Goal: Information Seeking & Learning: Learn about a topic

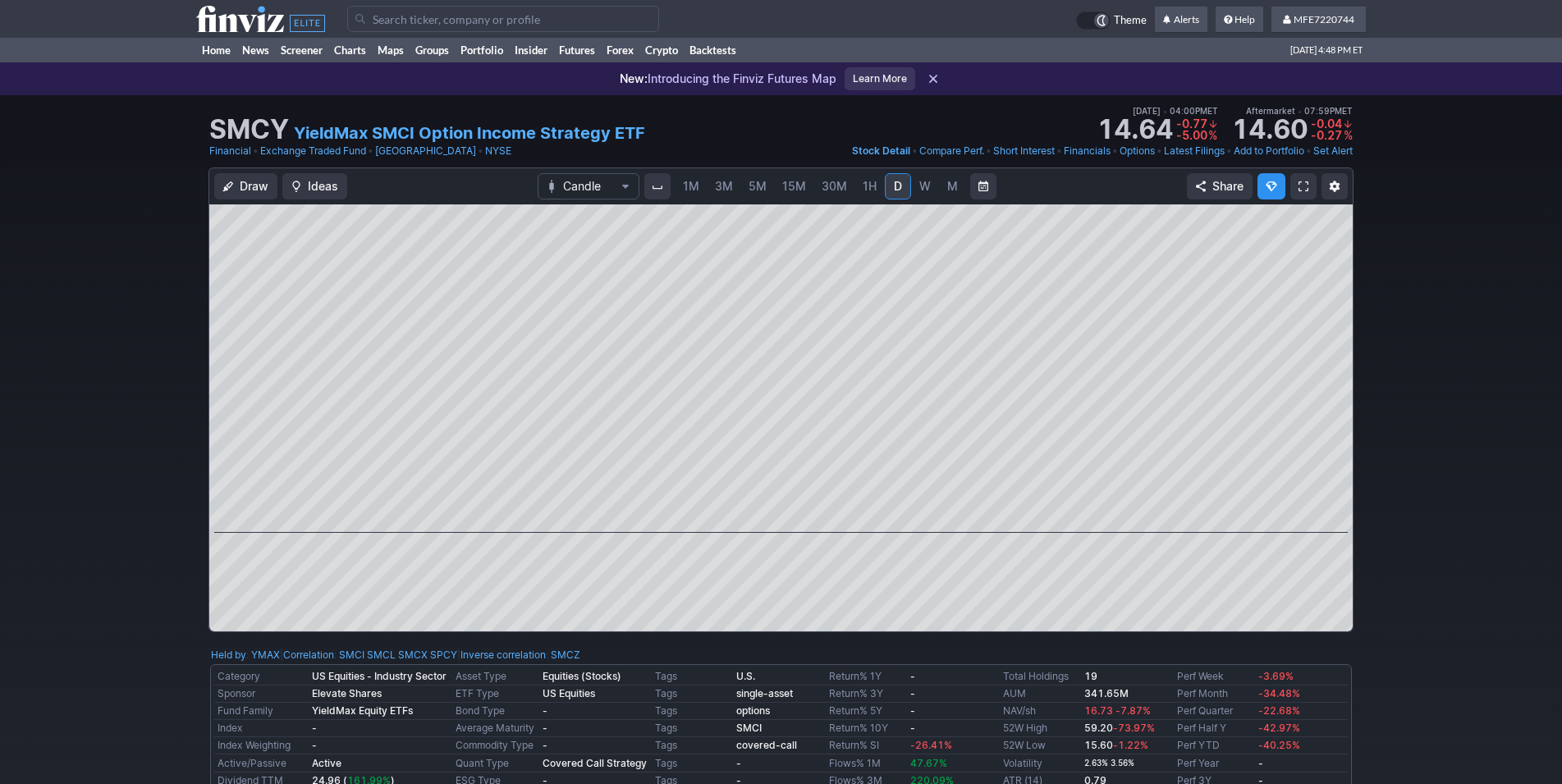
click at [420, 24] on input "Search" at bounding box center [502, 19] width 312 height 26
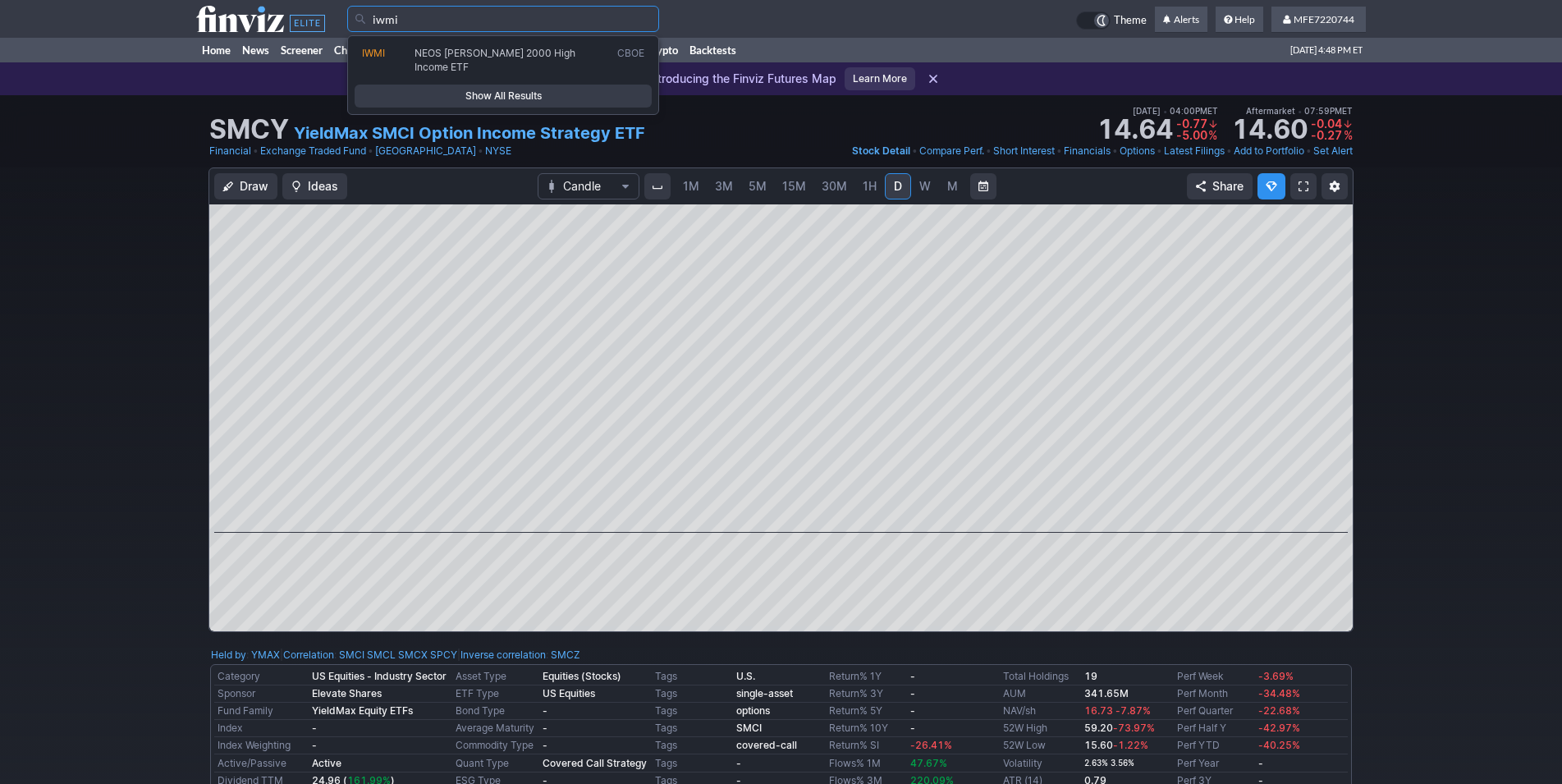
type input "iwmi"
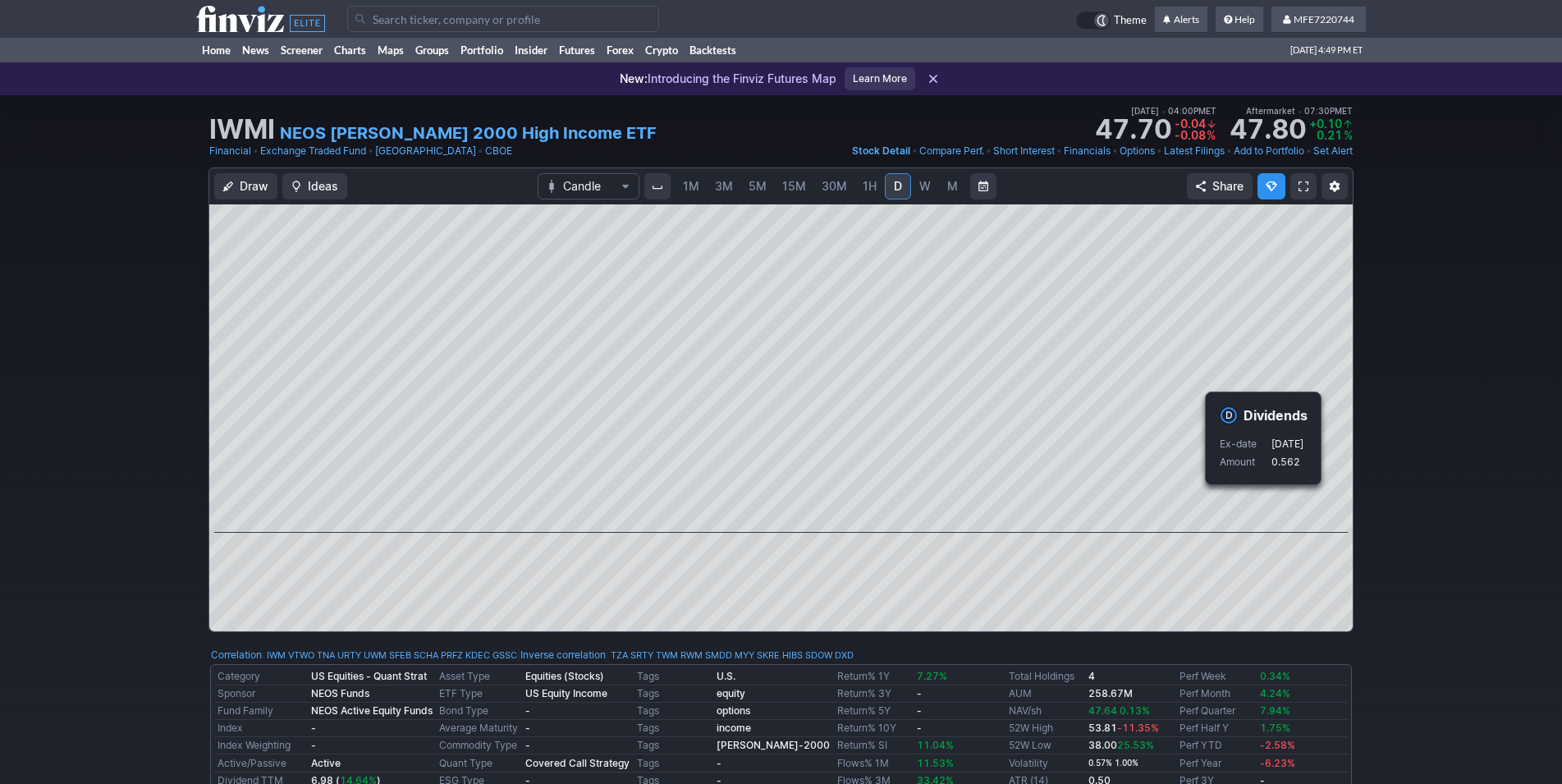
click at [1392, 500] on div "Draw Ideas Candle 1M 3M 5M 15M 30M 1H D W M Share" at bounding box center [781, 405] width 1562 height 477
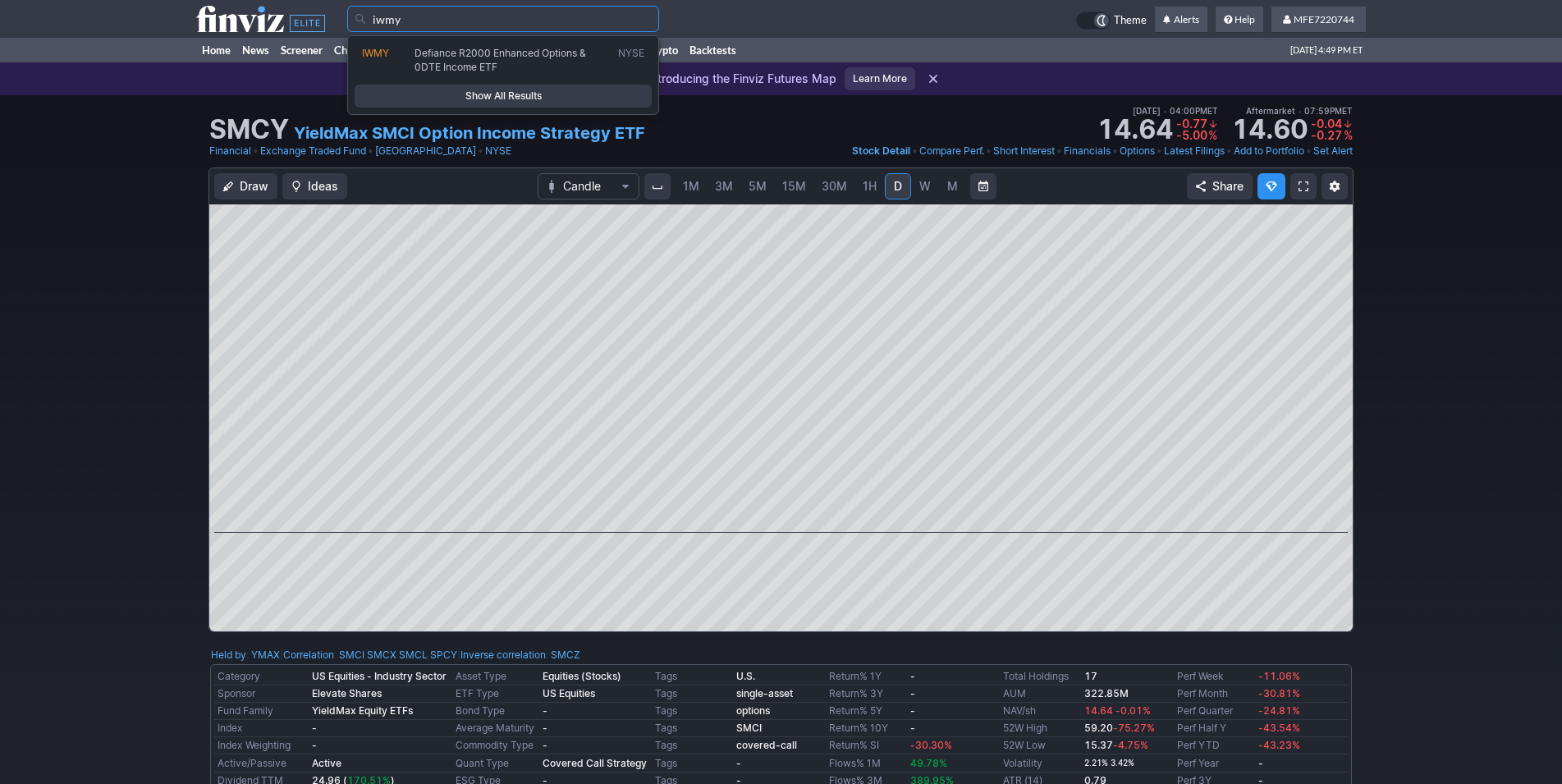
type input "iwmy"
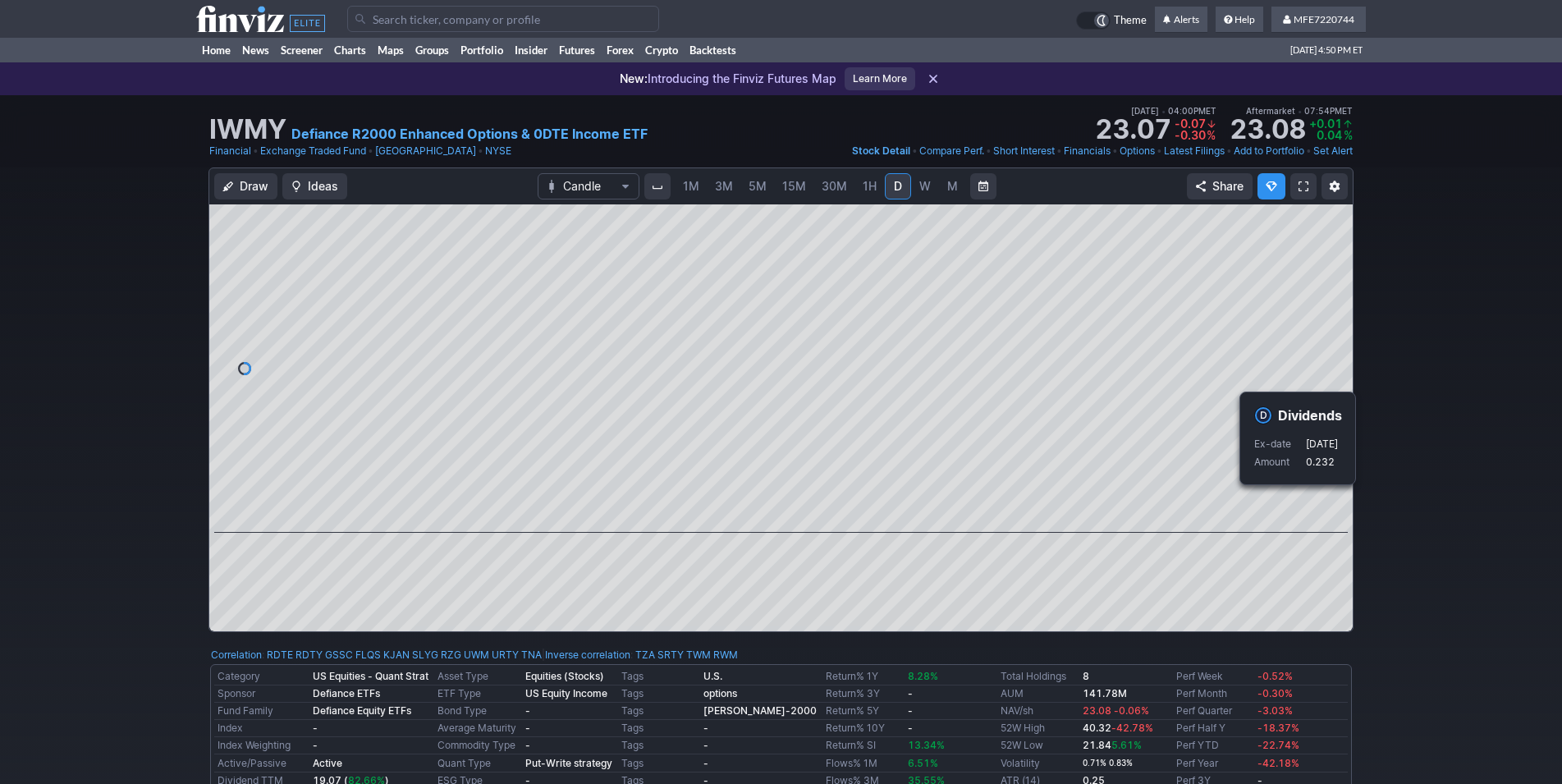
click at [1432, 546] on div "Draw Ideas Candle 1M 3M 5M 15M 30M 1H D W M Share" at bounding box center [781, 405] width 1562 height 477
